Goal: Information Seeking & Learning: Find specific fact

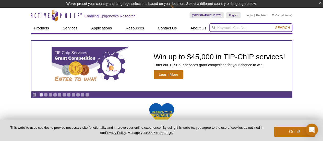
click at [229, 25] on input "search" at bounding box center [250, 27] width 83 height 9
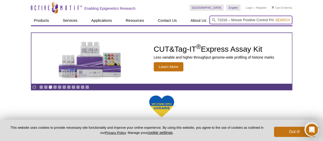
type input "71016 – Mouse Positive Control Primer Set Gapdh-1"
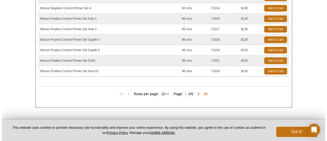
scroll to position [182, 0]
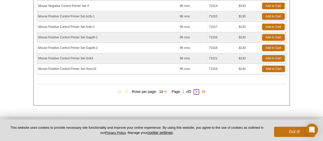
click at [199, 89] on span at bounding box center [196, 91] width 5 height 5
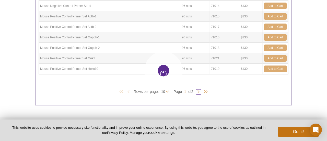
type input "2"
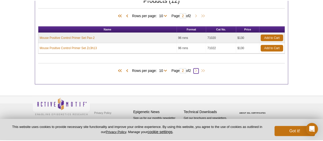
scroll to position [118, 0]
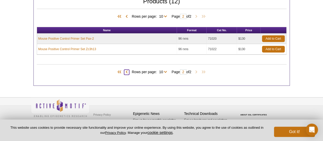
click at [126, 71] on span at bounding box center [126, 71] width 5 height 5
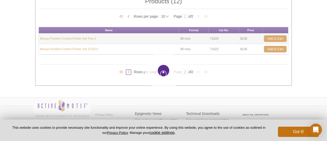
type input "1"
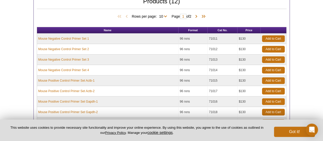
scroll to position [0, 0]
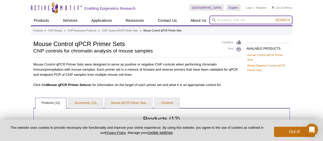
click at [220, 20] on input "search" at bounding box center [250, 20] width 83 height 9
click at [274, 18] on button "Search" at bounding box center [283, 20] width 18 height 5
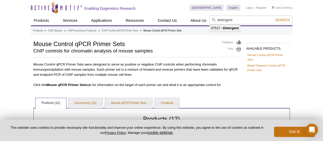
click at [220, 28] on li "37517 – Detergent" at bounding box center [225, 28] width 30 height 7
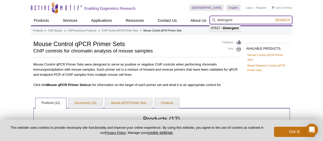
type input "37517 – Detergent"
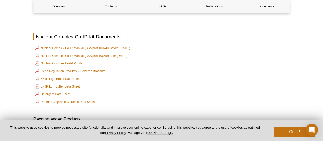
scroll to position [823, 0]
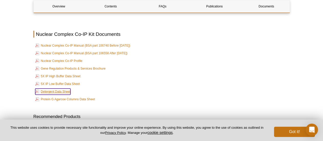
click at [61, 90] on link "Detergent Data Sheet" at bounding box center [52, 91] width 35 height 6
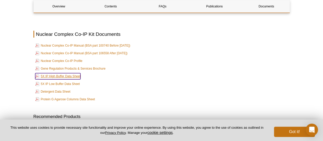
click at [66, 74] on link "5X IP High Buffer Data Sheet" at bounding box center [57, 76] width 45 height 6
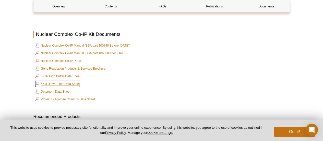
click at [72, 81] on link "5X IP Low Buffer Data Sheet" at bounding box center [57, 84] width 45 height 6
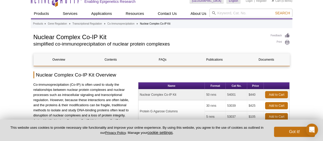
scroll to position [0, 0]
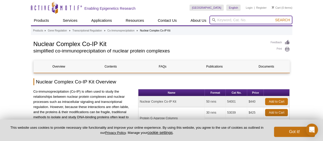
click at [244, 19] on input "search" at bounding box center [250, 20] width 83 height 9
type input "phosphate inhibitors"
click at [274, 18] on button "Search" at bounding box center [283, 20] width 18 height 5
